Goal: Task Accomplishment & Management: Manage account settings

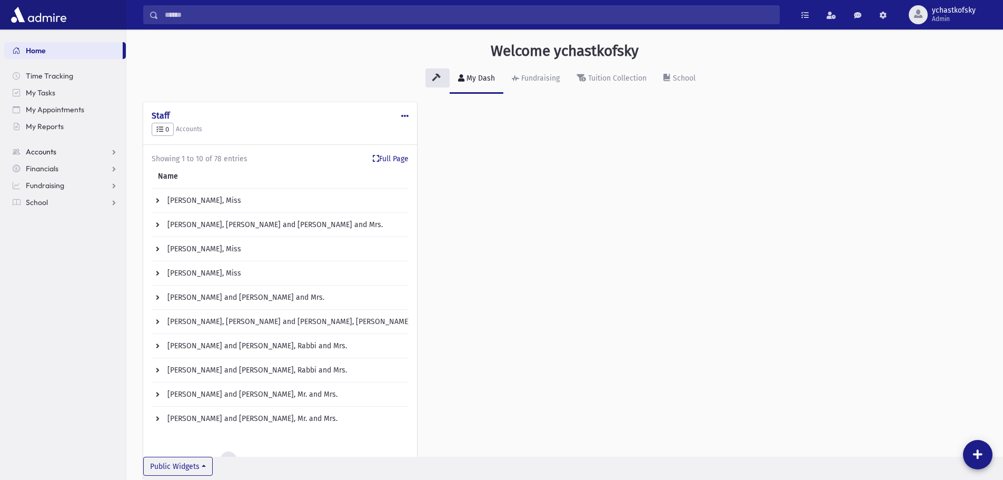
click at [47, 155] on span "Accounts" at bounding box center [41, 151] width 31 height 9
click at [942, 17] on span "Admin" at bounding box center [954, 19] width 44 height 8
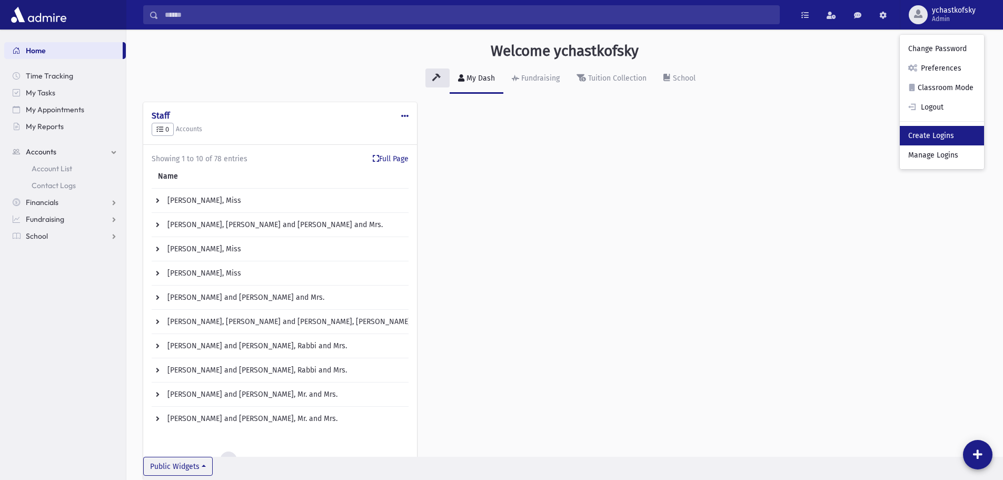
click at [928, 137] on link "Create Logins" at bounding box center [942, 135] width 84 height 19
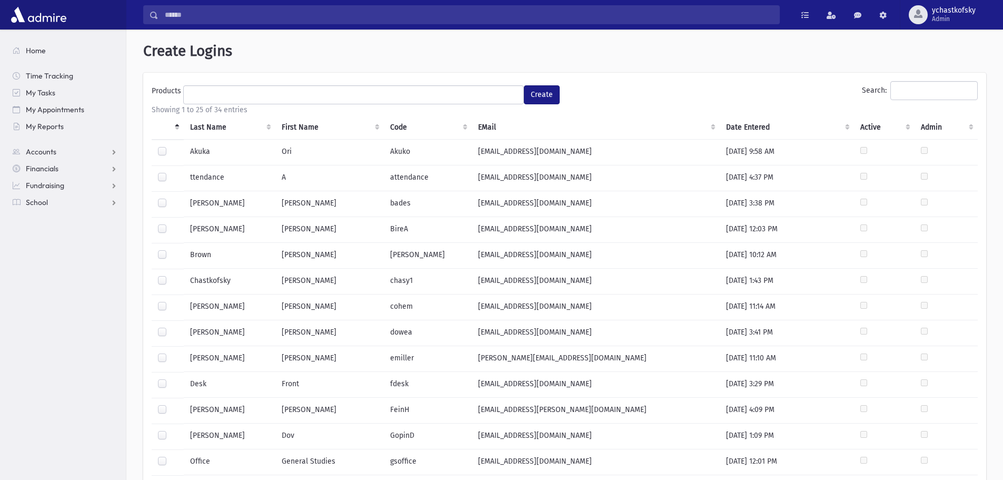
select select
click at [328, 93] on ul at bounding box center [354, 94] width 340 height 16
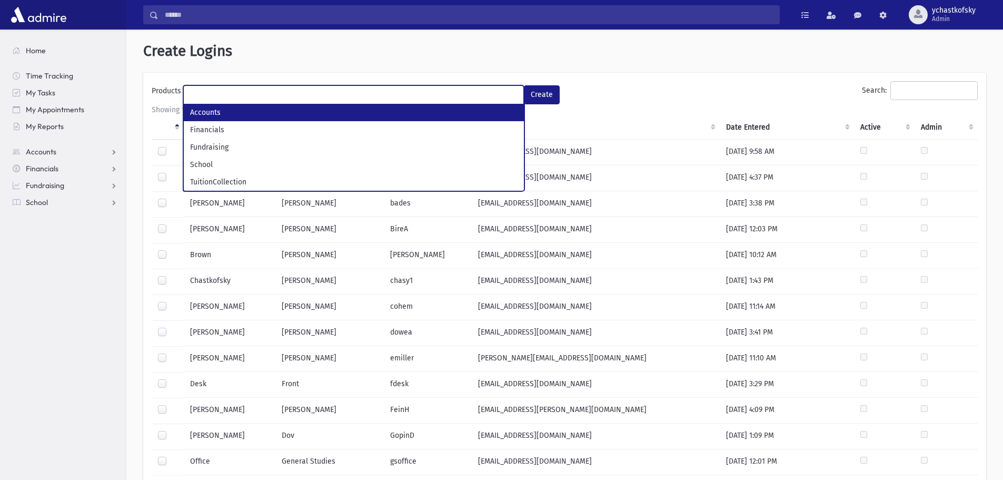
click at [328, 93] on ul at bounding box center [354, 94] width 340 height 16
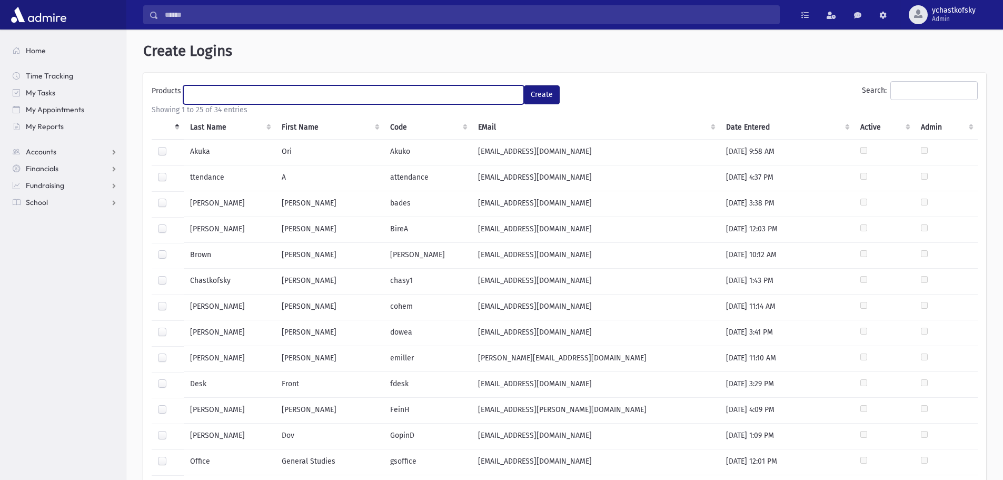
click at [354, 85] on span at bounding box center [353, 94] width 341 height 19
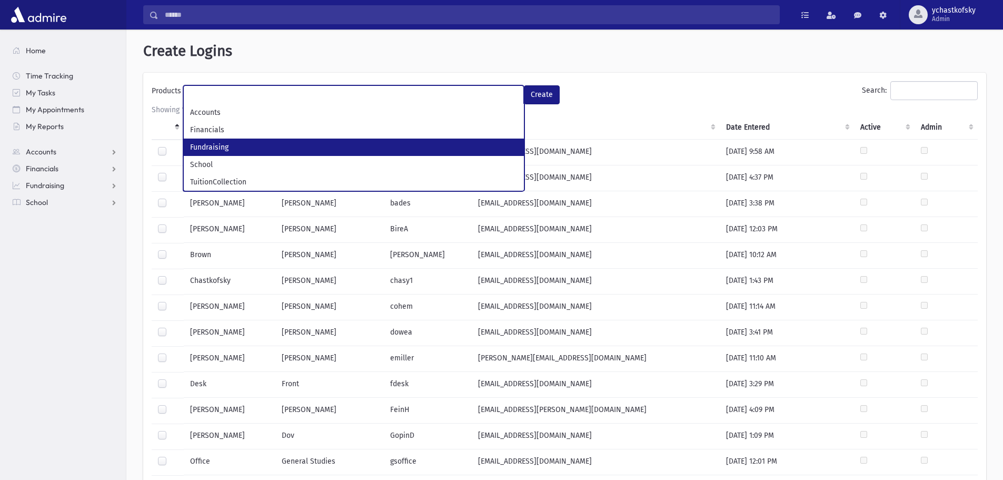
click at [642, 48] on h1 "Create Logins" at bounding box center [564, 51] width 843 height 18
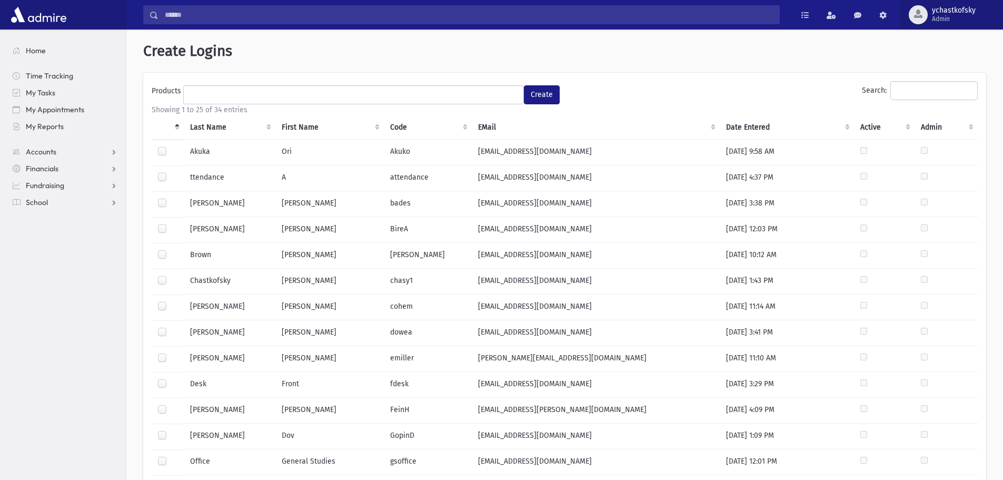
click at [953, 15] on span "Admin" at bounding box center [954, 19] width 44 height 8
click at [747, 58] on h1 "Create Logins" at bounding box center [564, 51] width 843 height 18
click at [457, 92] on ul at bounding box center [354, 94] width 340 height 16
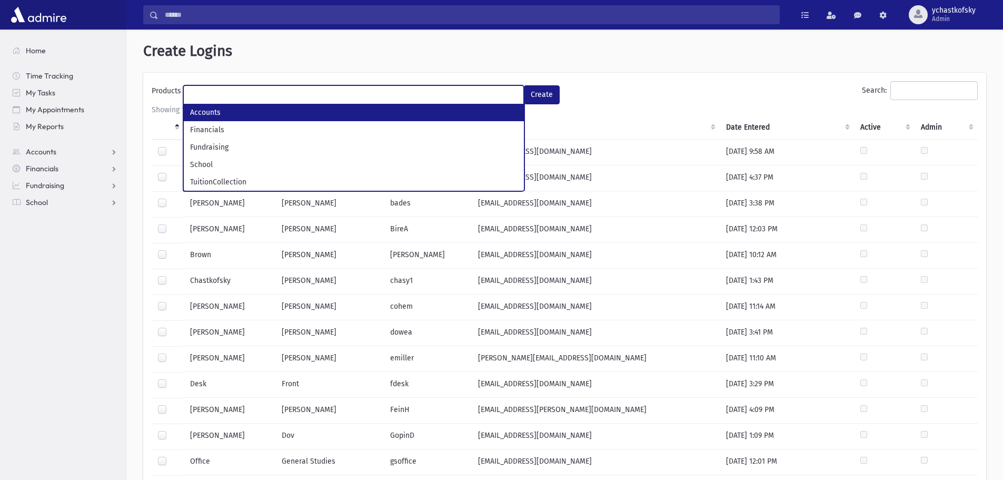
click at [457, 92] on ul at bounding box center [354, 94] width 340 height 16
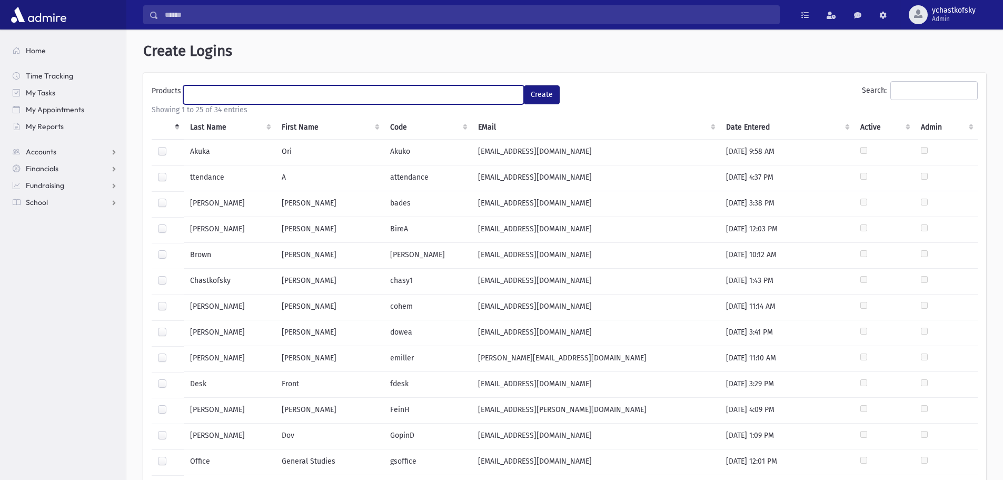
click at [692, 48] on h1 "Create Logins" at bounding box center [564, 51] width 843 height 18
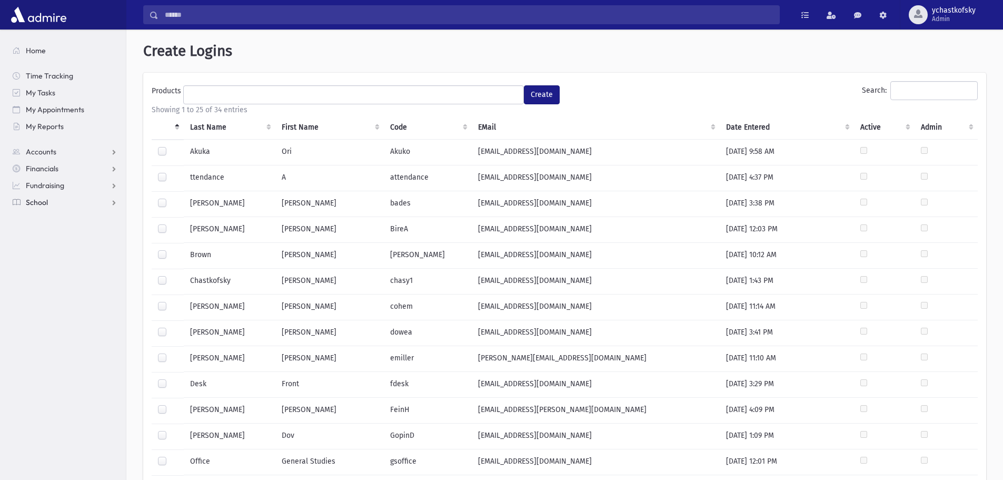
click at [38, 198] on span "School" at bounding box center [37, 201] width 22 height 9
click at [55, 270] on span "Infractions" at bounding box center [50, 269] width 36 height 9
click at [49, 286] on span "Entry" at bounding box center [49, 286] width 18 height 9
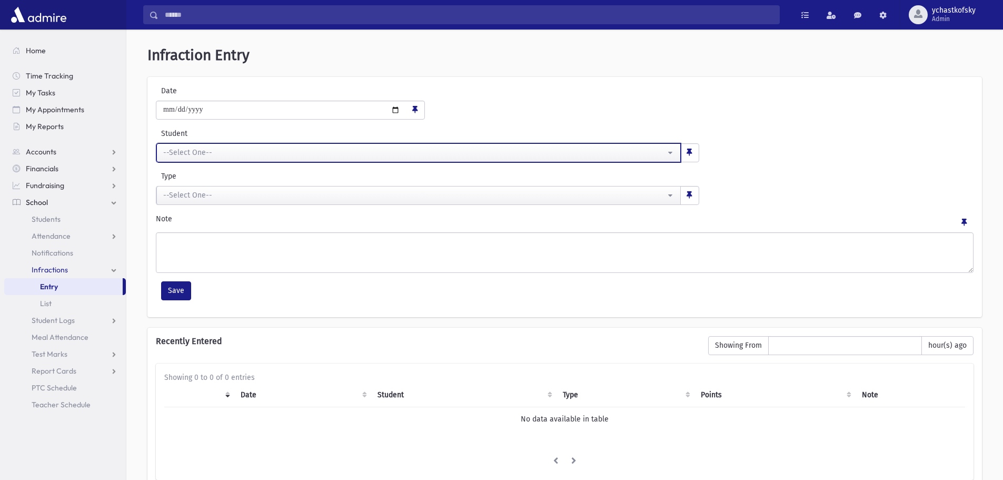
click at [261, 154] on div "--Select One--" at bounding box center [414, 152] width 502 height 11
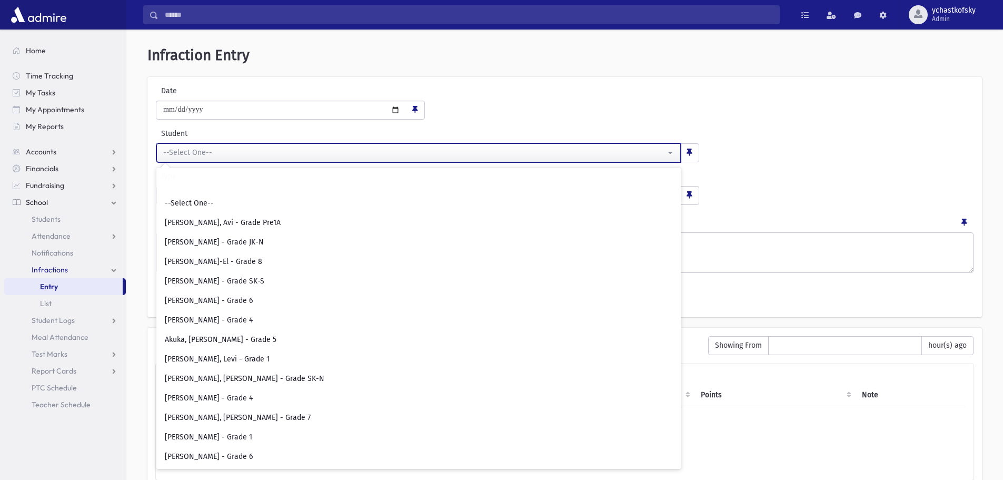
click at [261, 154] on div "--Select One--" at bounding box center [414, 152] width 502 height 11
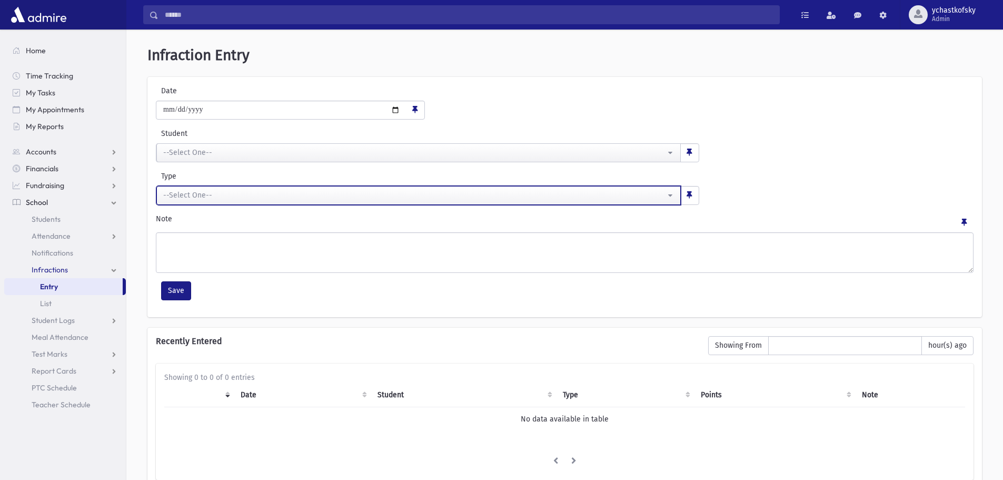
click at [221, 200] on div "--Select One--" at bounding box center [414, 195] width 502 height 11
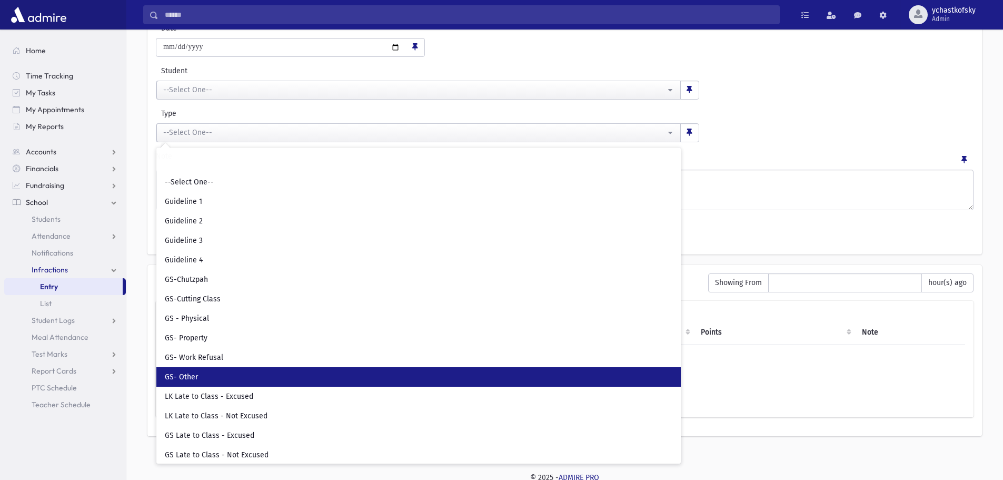
scroll to position [66, 0]
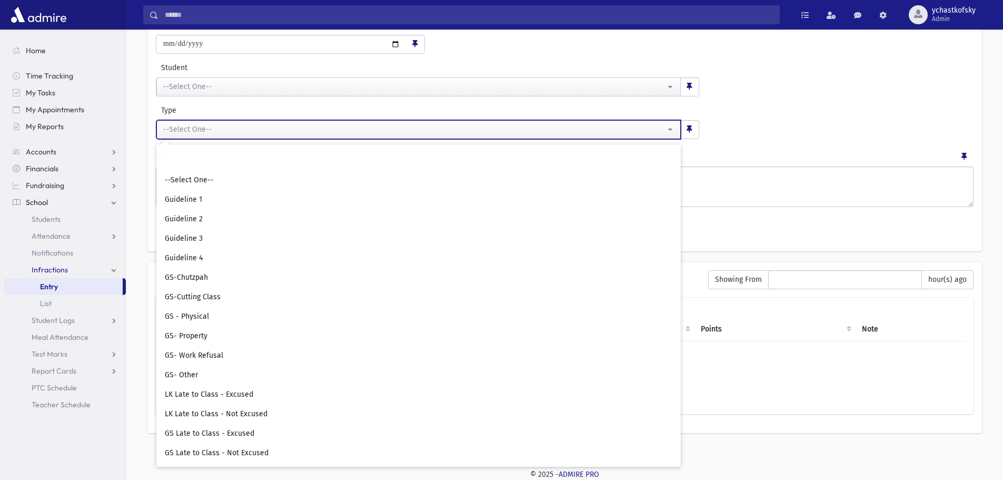
click at [669, 133] on button "--Select One--" at bounding box center [418, 129] width 524 height 19
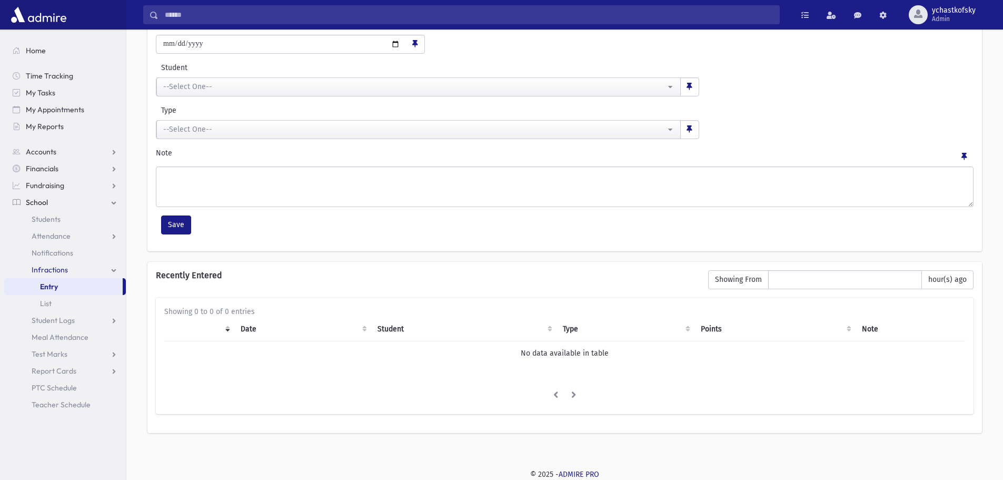
click at [777, 121] on div "**********" at bounding box center [564, 122] width 823 height 34
click at [940, 17] on span "Admin" at bounding box center [954, 19] width 44 height 8
click at [934, 154] on link "Manage Logins" at bounding box center [942, 154] width 84 height 19
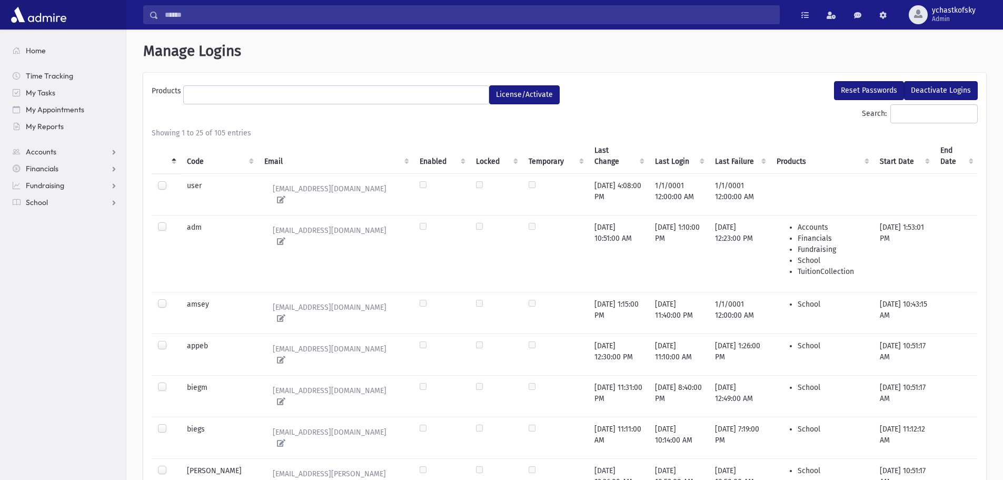
select select
click at [198, 162] on th "Code" at bounding box center [219, 155] width 77 height 35
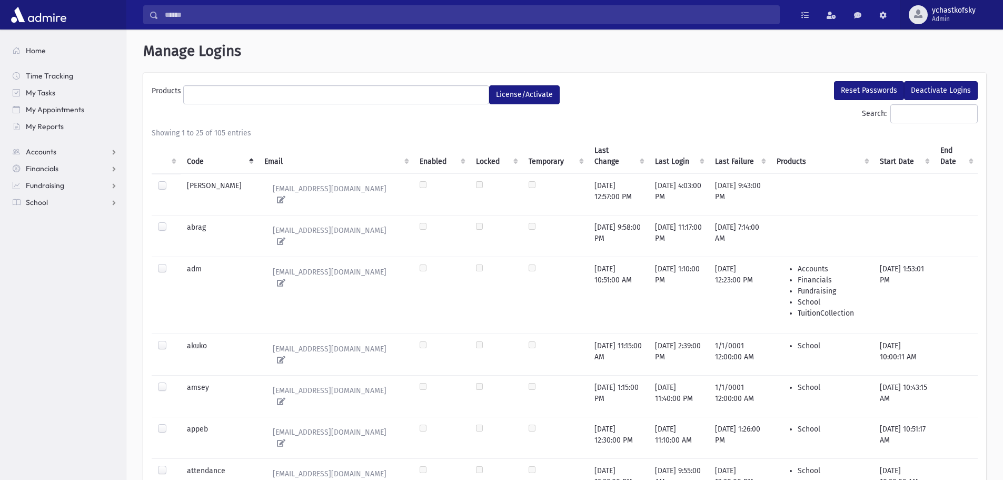
click at [946, 17] on span "Admin" at bounding box center [954, 19] width 44 height 8
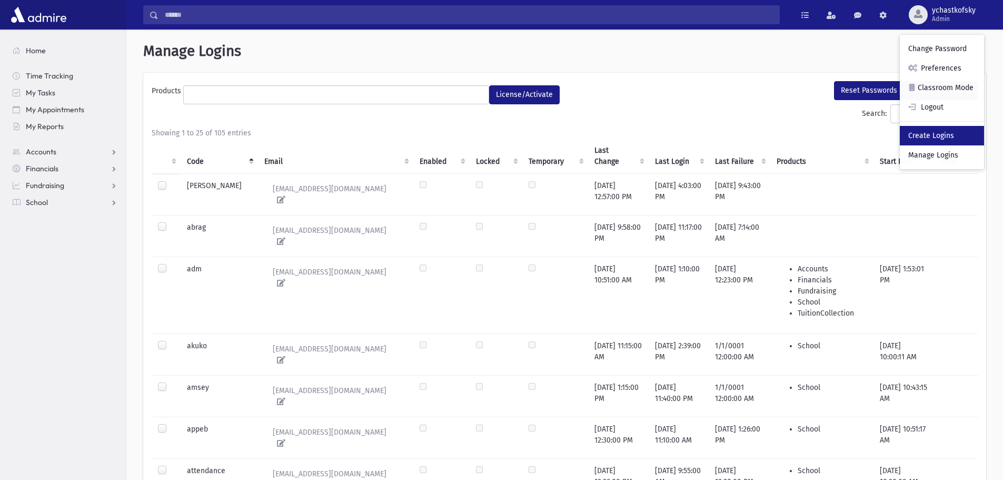
click at [921, 136] on link "Create Logins" at bounding box center [942, 135] width 84 height 19
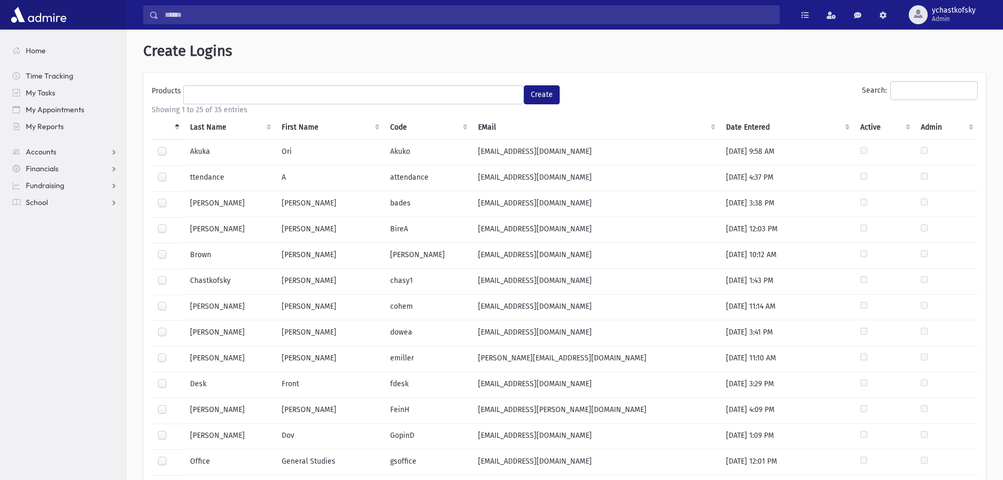
click at [210, 130] on th "Last Name" at bounding box center [230, 127] width 92 height 24
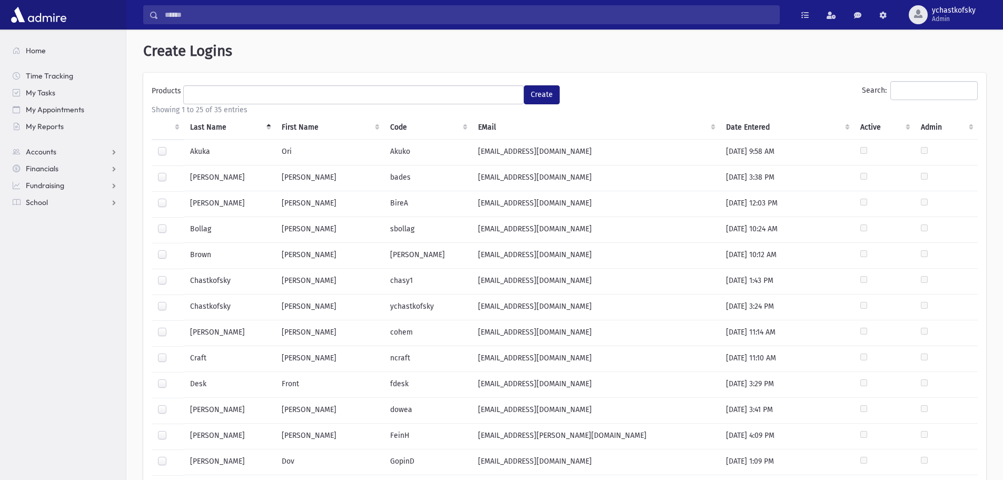
click at [171, 224] on label at bounding box center [171, 224] width 0 height 0
click at [491, 91] on ul at bounding box center [354, 94] width 340 height 16
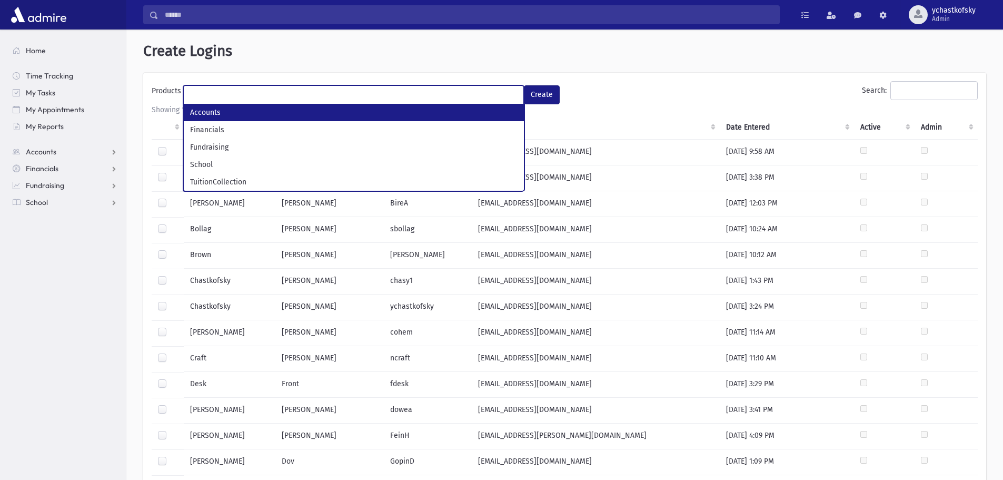
select select "*"
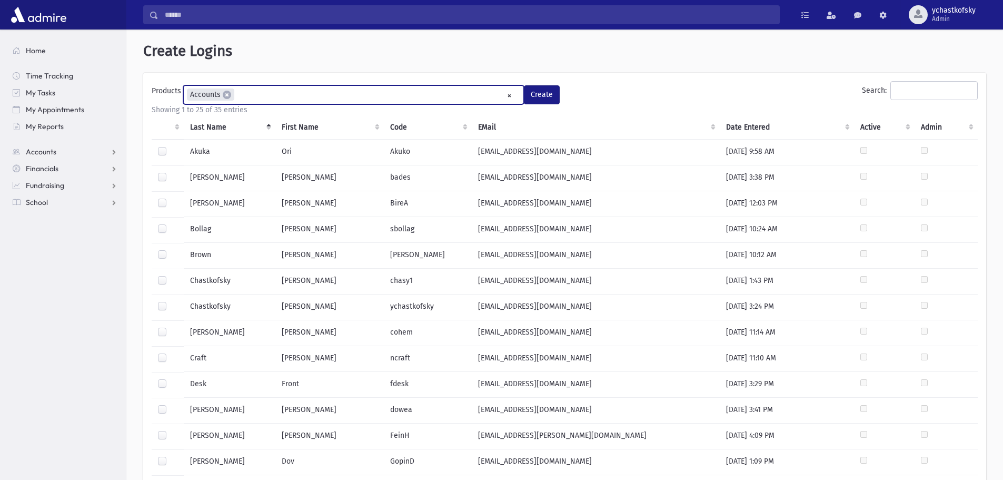
click at [349, 92] on ul "× × Accounts" at bounding box center [354, 94] width 340 height 17
click at [309, 101] on ul "× × Accounts × Financials" at bounding box center [354, 94] width 340 height 17
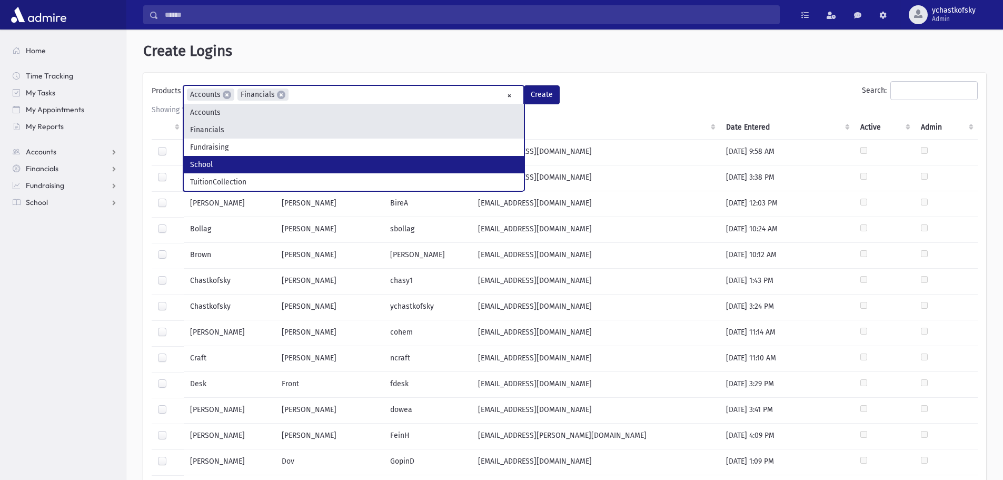
drag, startPoint x: 242, startPoint y: 167, endPoint x: 322, endPoint y: 121, distance: 91.8
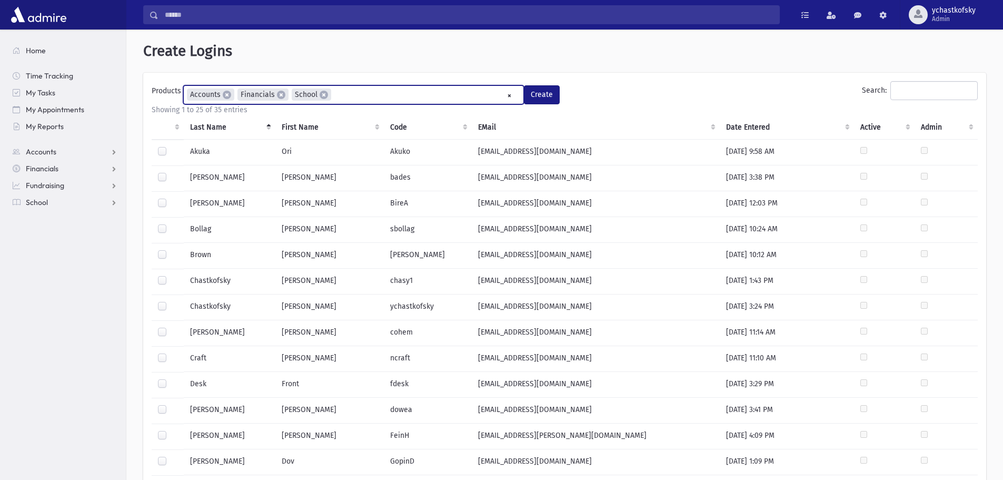
click at [346, 97] on ul "× × Accounts × Financials × School" at bounding box center [354, 94] width 340 height 17
click at [544, 94] on button "Create" at bounding box center [542, 94] width 36 height 19
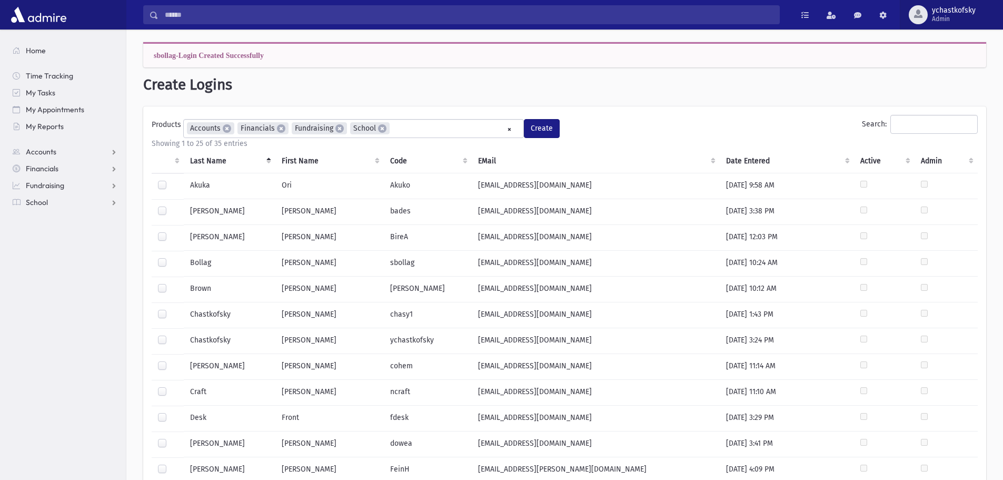
click at [941, 6] on span "ychastkofsky" at bounding box center [954, 10] width 44 height 8
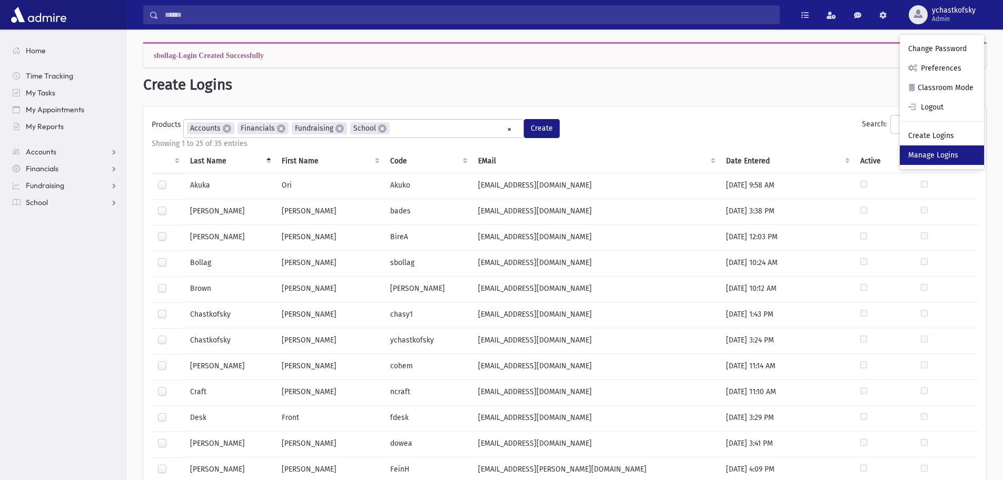
drag, startPoint x: 929, startPoint y: 154, endPoint x: 924, endPoint y: 157, distance: 5.7
click at [929, 154] on link "Manage Logins" at bounding box center [942, 154] width 84 height 19
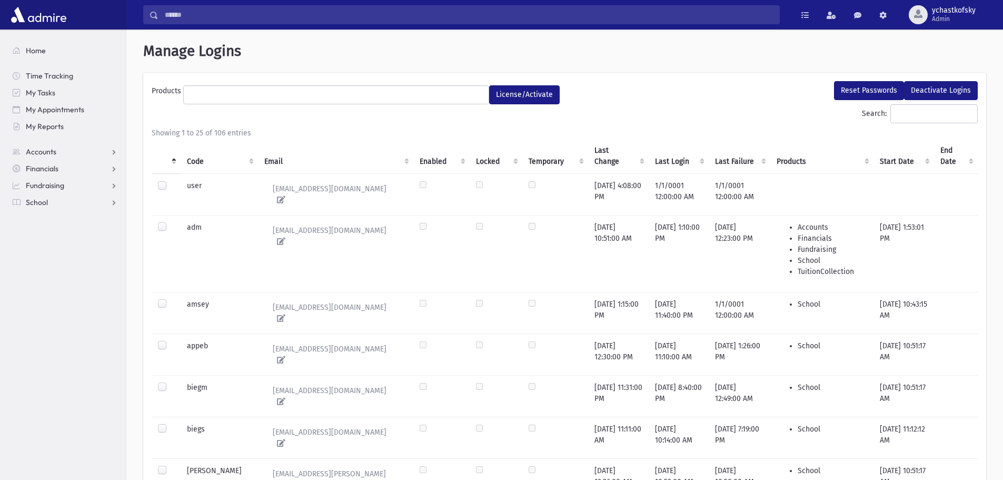
select select
click at [196, 162] on th "Code" at bounding box center [219, 155] width 77 height 35
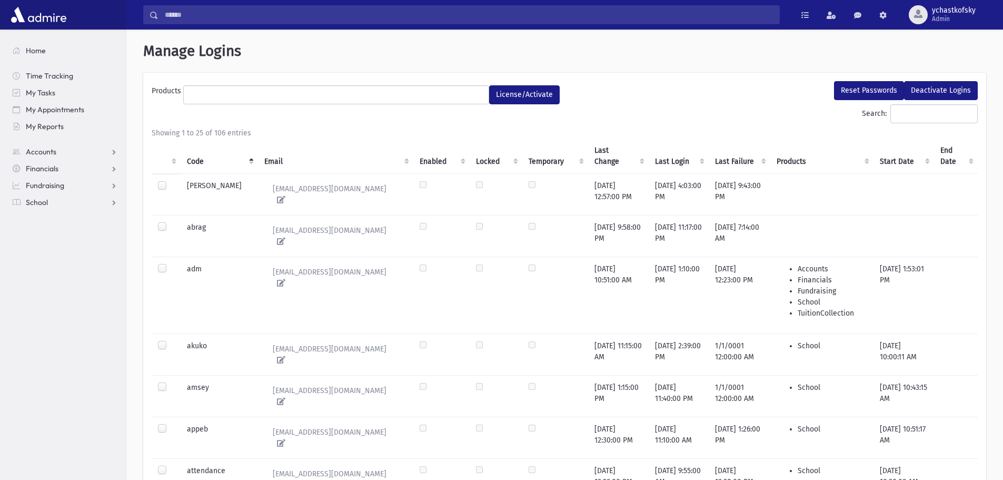
click at [594, 151] on th "Last Change" at bounding box center [618, 155] width 61 height 35
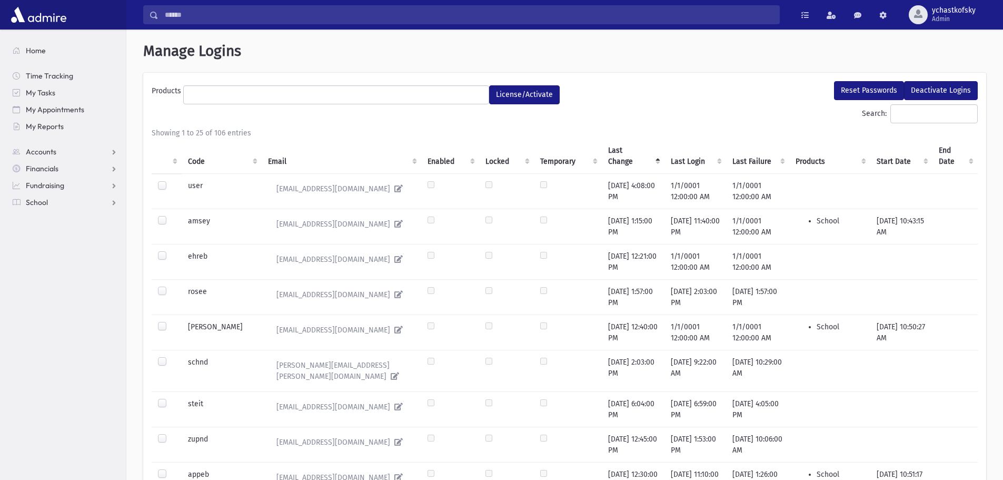
click at [616, 159] on th "Last Change" at bounding box center [633, 155] width 63 height 35
